Goal: Task Accomplishment & Management: Use online tool/utility

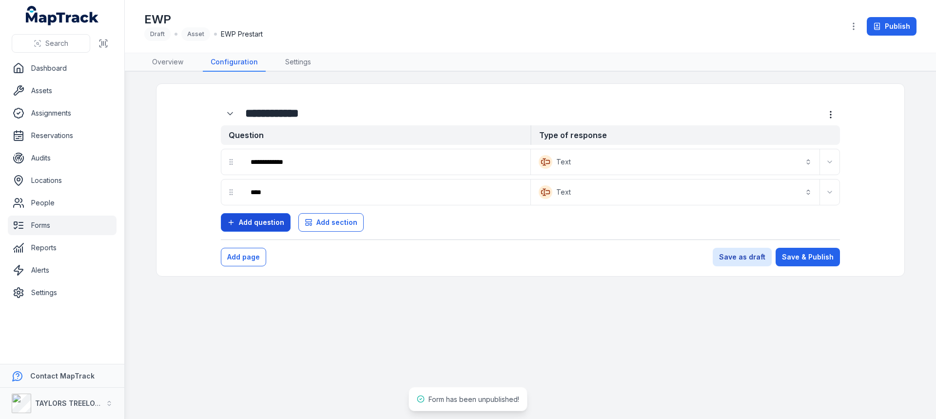
click at [254, 225] on span "Add question" at bounding box center [261, 222] width 45 height 10
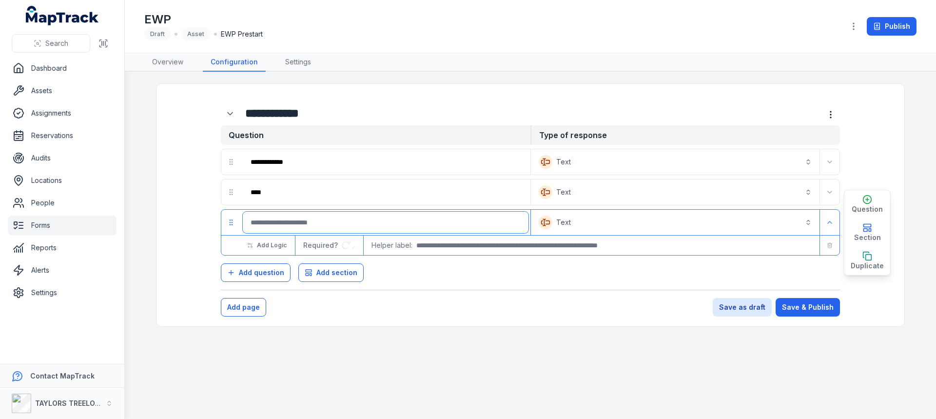
click at [285, 224] on input ":r1di:-form-item-label" at bounding box center [386, 221] width 286 height 21
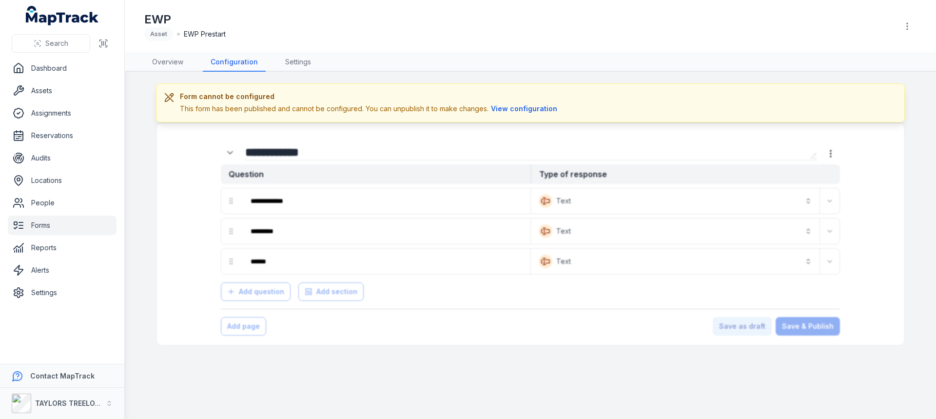
click at [499, 110] on button "View configuration" at bounding box center [523, 108] width 71 height 11
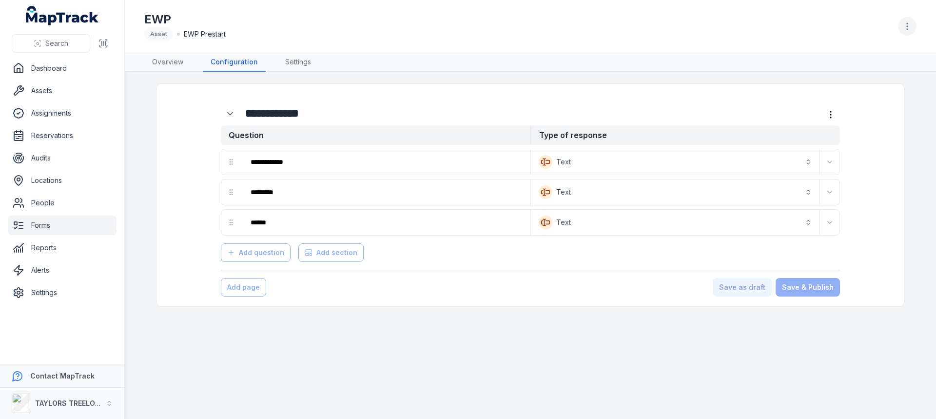
click at [902, 26] on button "button" at bounding box center [907, 26] width 19 height 19
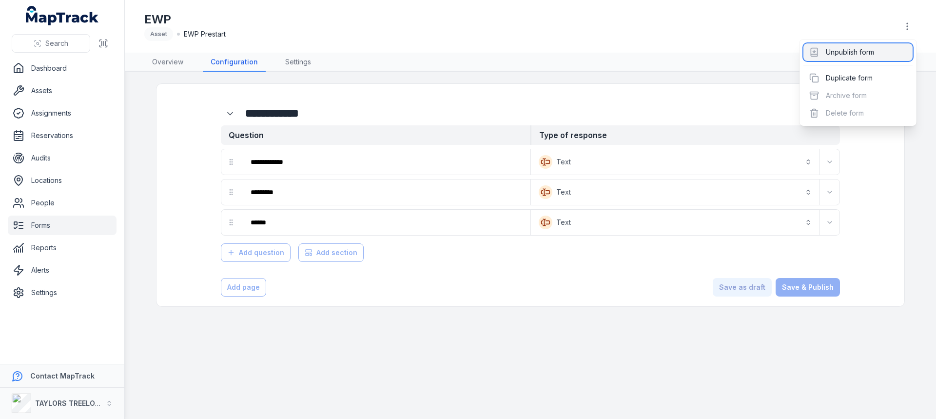
click at [844, 54] on div "Unpublish form" at bounding box center [857, 52] width 109 height 18
